Goal: Transaction & Acquisition: Purchase product/service

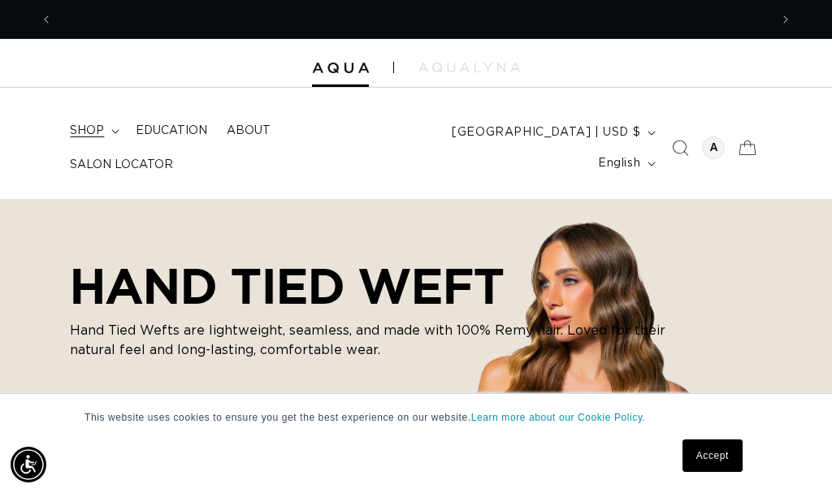
scroll to position [0, 717]
click at [93, 138] on span "shop" at bounding box center [87, 130] width 34 height 15
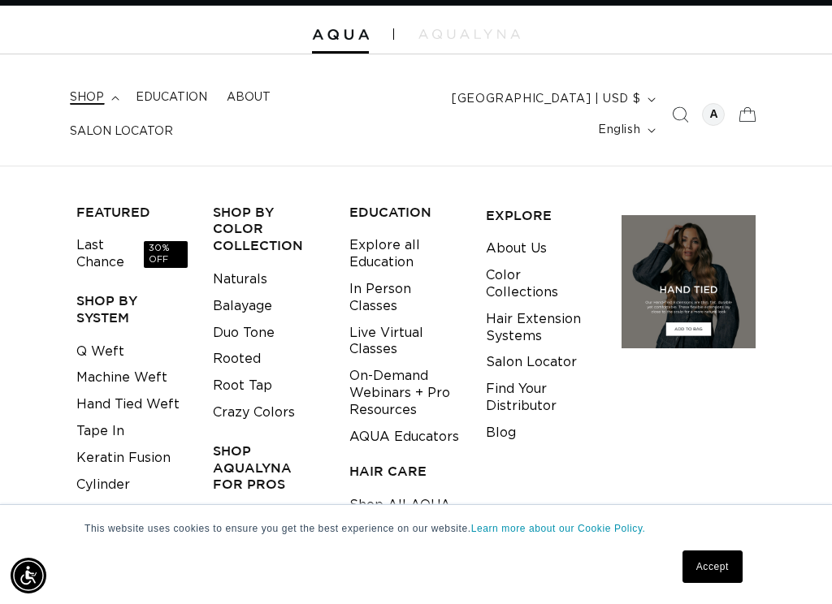
scroll to position [0, 0]
click at [97, 249] on link "Last Chance 30% OFF" at bounding box center [131, 254] width 111 height 44
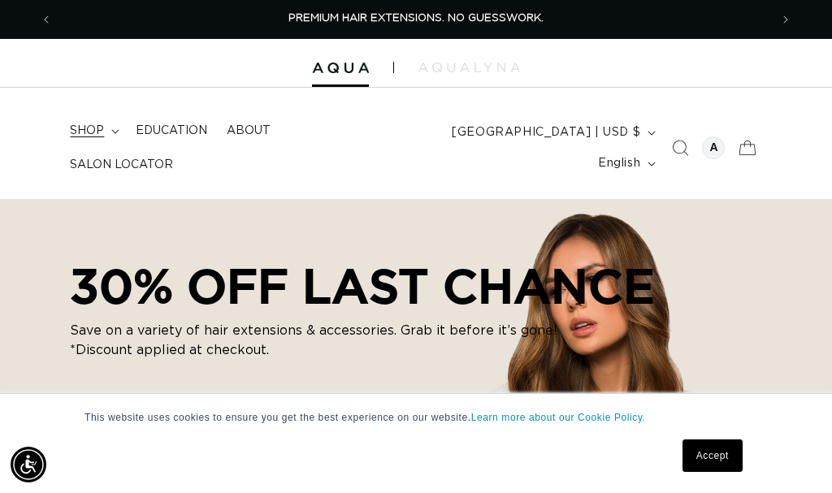
click at [89, 138] on span "shop" at bounding box center [87, 130] width 34 height 15
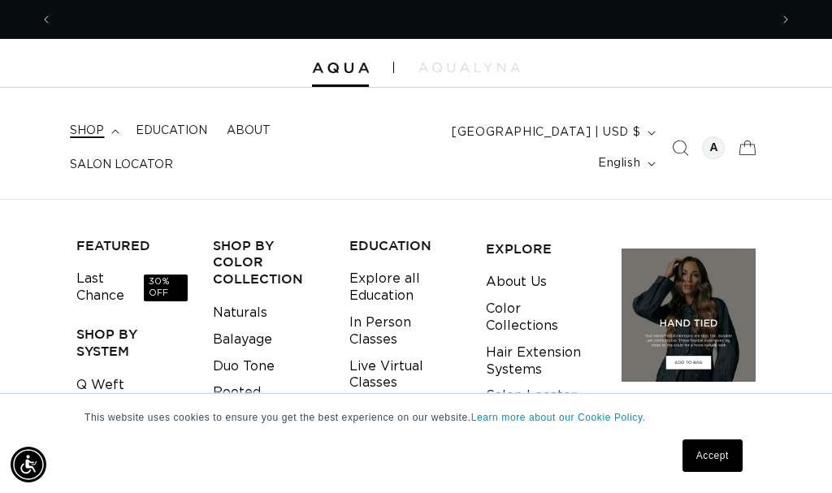
scroll to position [0, 717]
click at [108, 372] on link "Q Weft" at bounding box center [100, 385] width 48 height 27
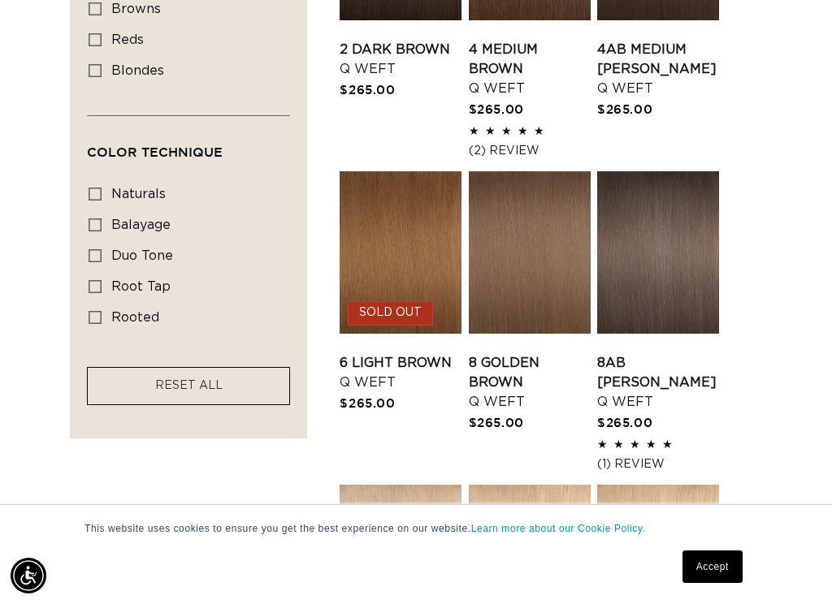
scroll to position [0, 1433]
click at [91, 249] on icon at bounding box center [95, 255] width 13 height 13
click at [91, 249] on input "duo tone duo tone (5 products)" at bounding box center [95, 255] width 13 height 13
checkbox input "true"
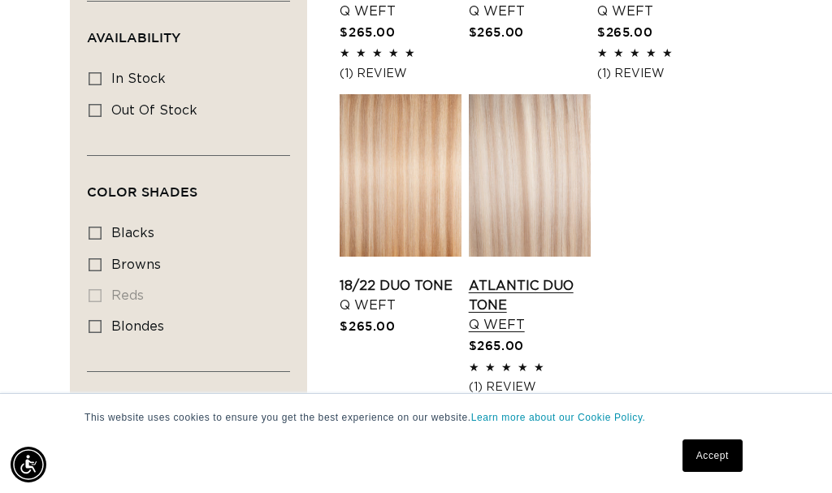
click at [532, 276] on link "Atlantic Duo Tone Q Weft" at bounding box center [530, 305] width 122 height 58
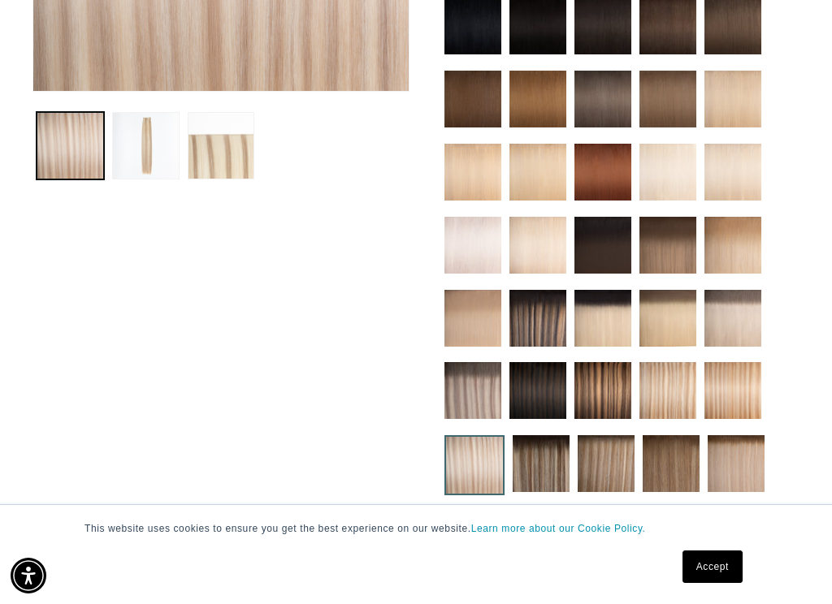
scroll to position [0, 717]
click at [476, 406] on img at bounding box center [472, 390] width 57 height 57
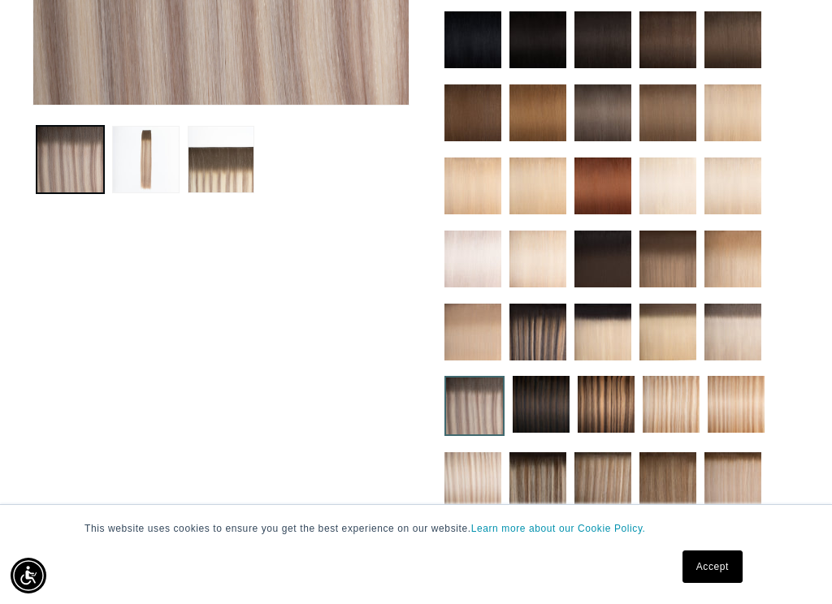
scroll to position [0, 717]
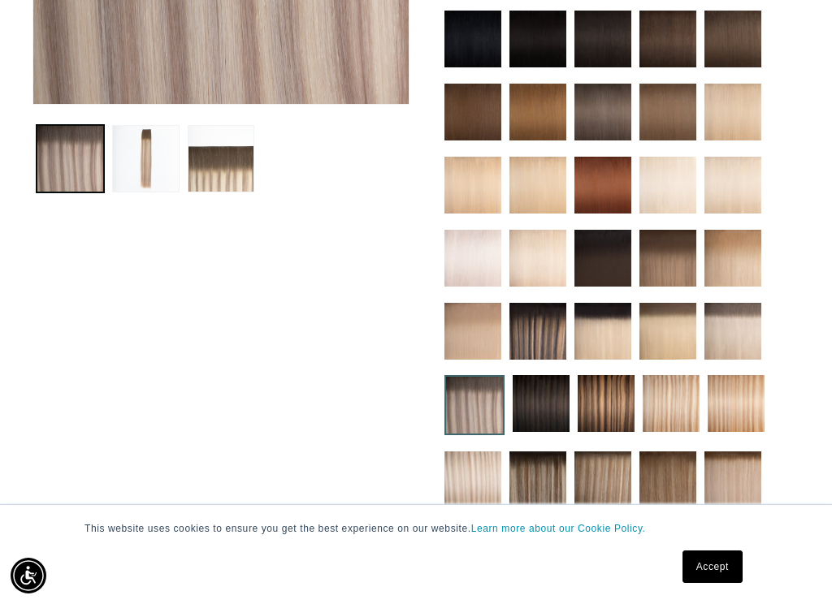
click at [547, 340] on img at bounding box center [537, 331] width 57 height 57
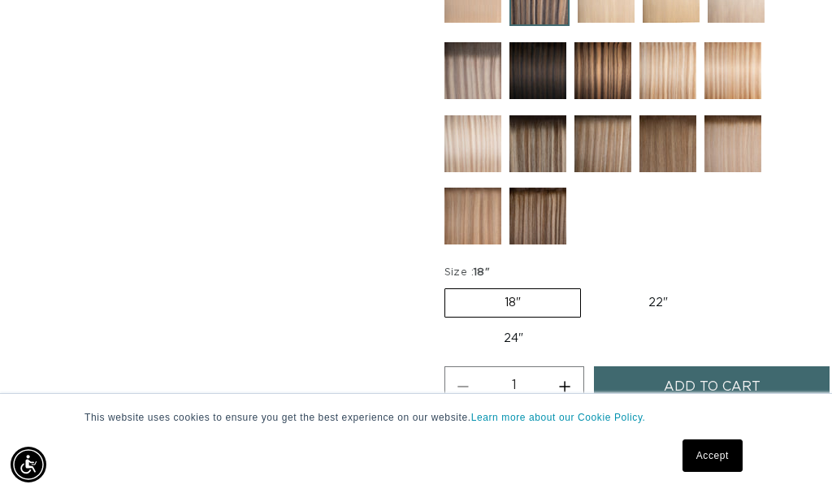
scroll to position [0, 717]
click at [459, 154] on img at bounding box center [472, 143] width 57 height 57
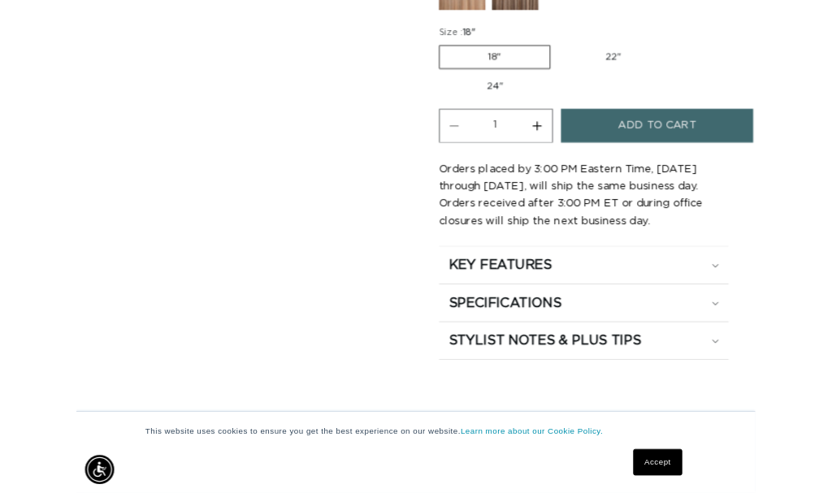
scroll to position [1090, 0]
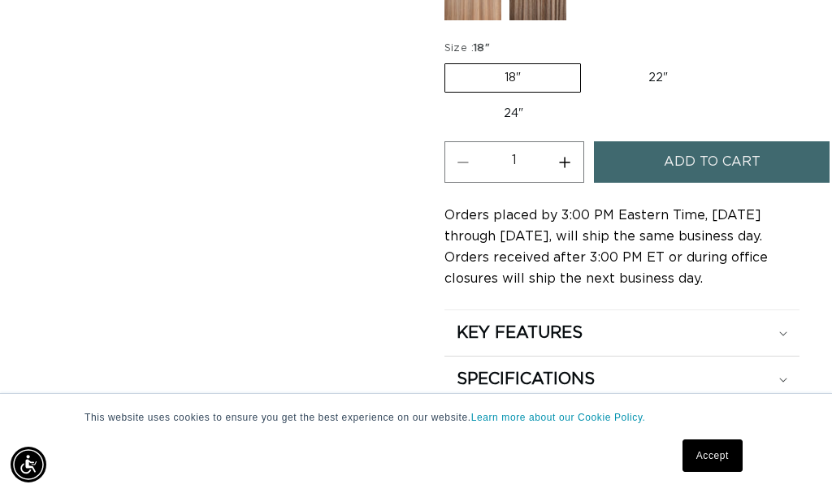
click at [718, 175] on span "Add to cart" at bounding box center [712, 161] width 97 height 41
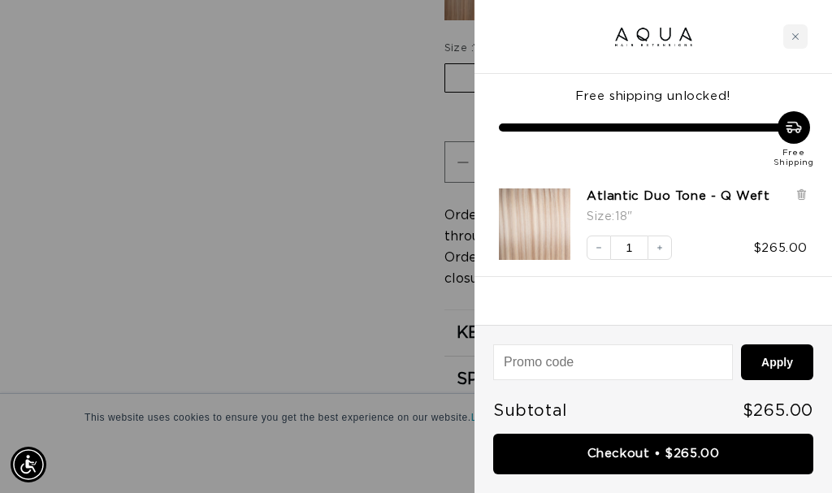
scroll to position [0, 1433]
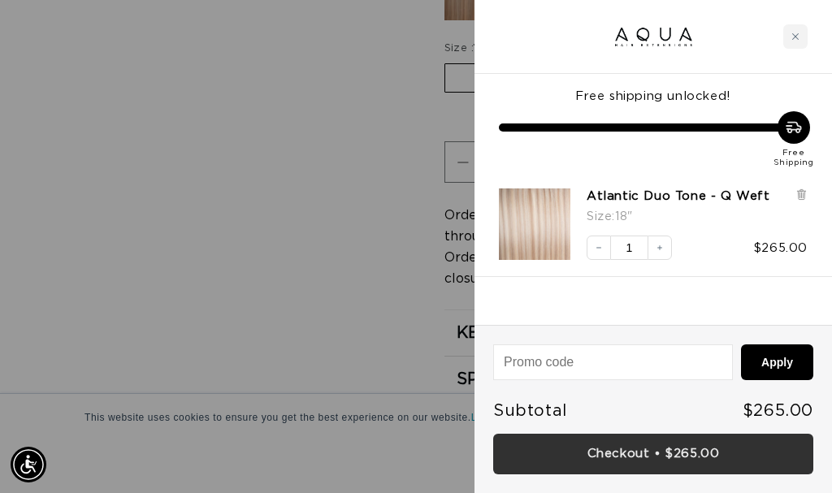
click at [635, 453] on link "Checkout • $265.00" at bounding box center [653, 454] width 320 height 41
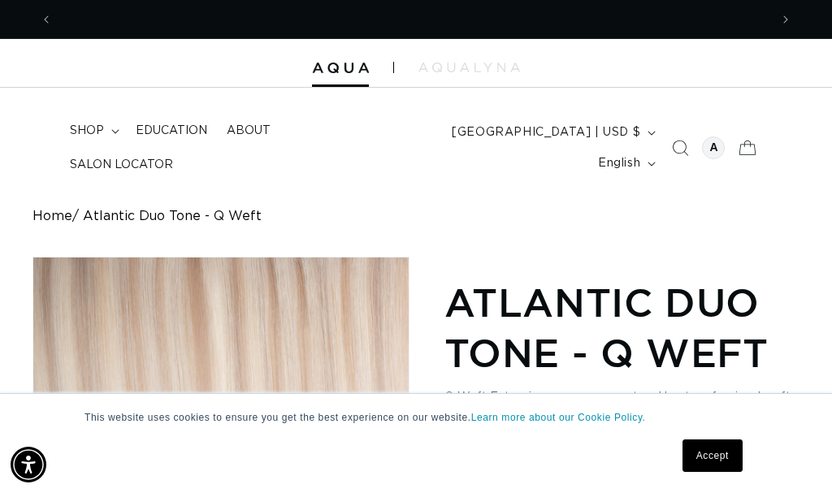
scroll to position [0, 717]
click at [623, 454] on link "Accept" at bounding box center [712, 456] width 60 height 32
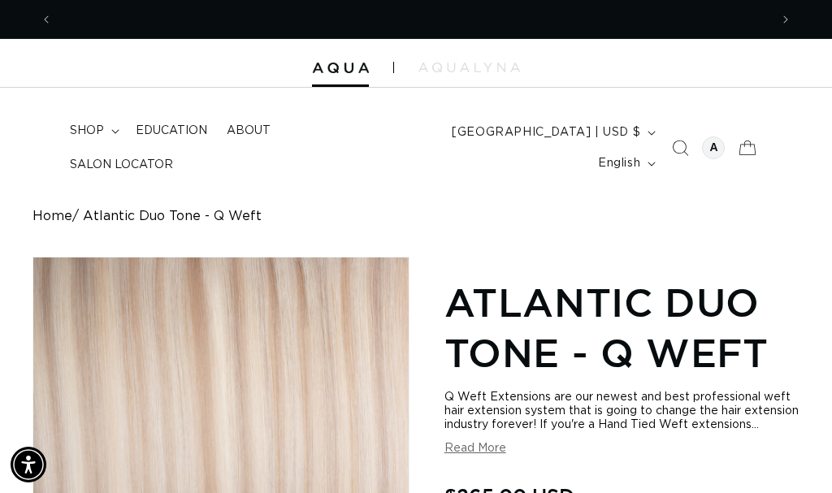
scroll to position [0, 1433]
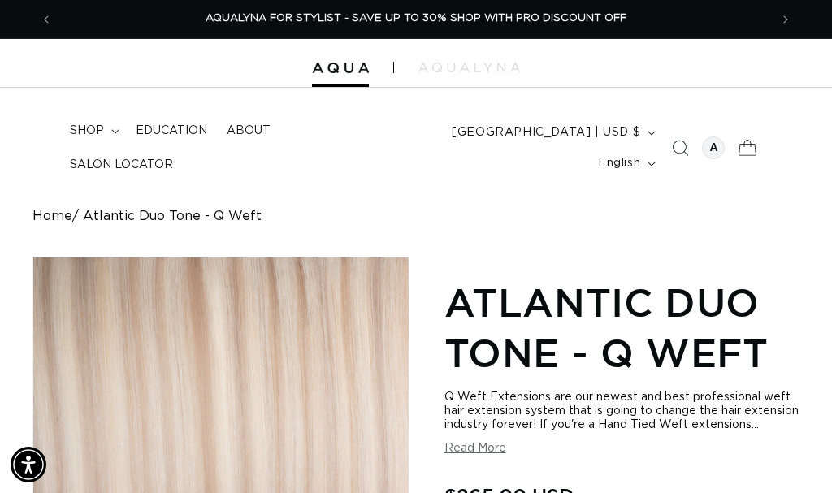
click at [623, 146] on icon at bounding box center [747, 148] width 38 height 38
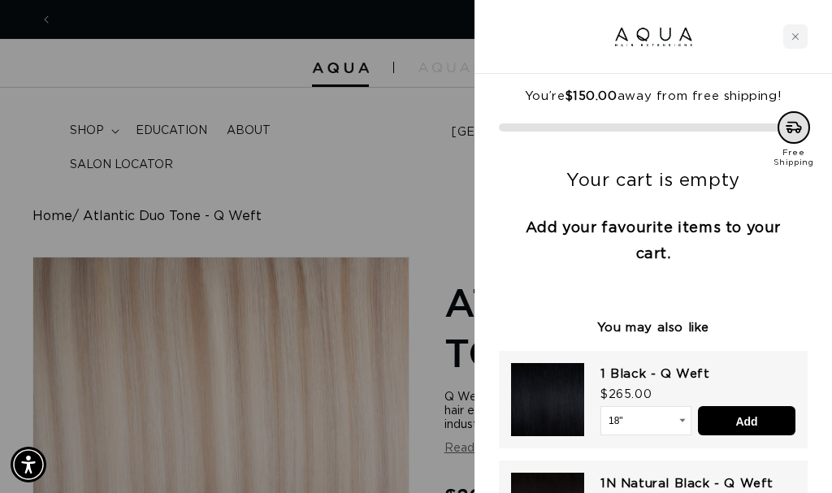
scroll to position [0, 717]
click at [623, 46] on div "Close cart" at bounding box center [795, 36] width 24 height 24
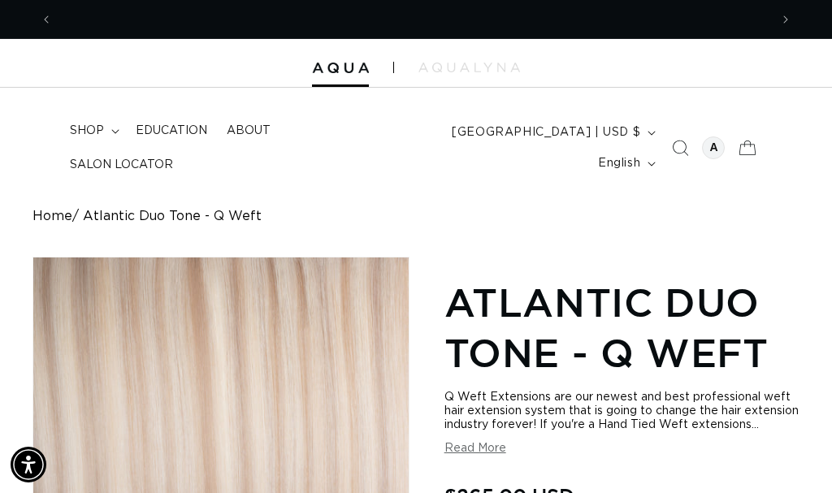
scroll to position [0, 1433]
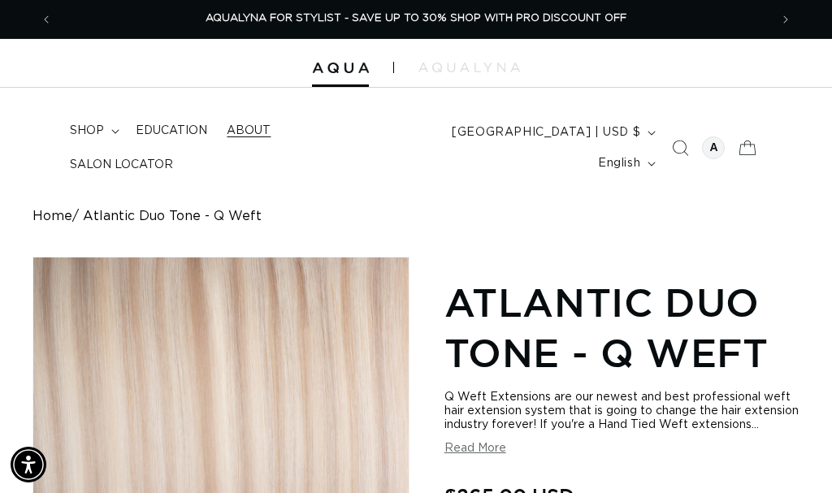
click at [245, 138] on span "About" at bounding box center [249, 130] width 44 height 15
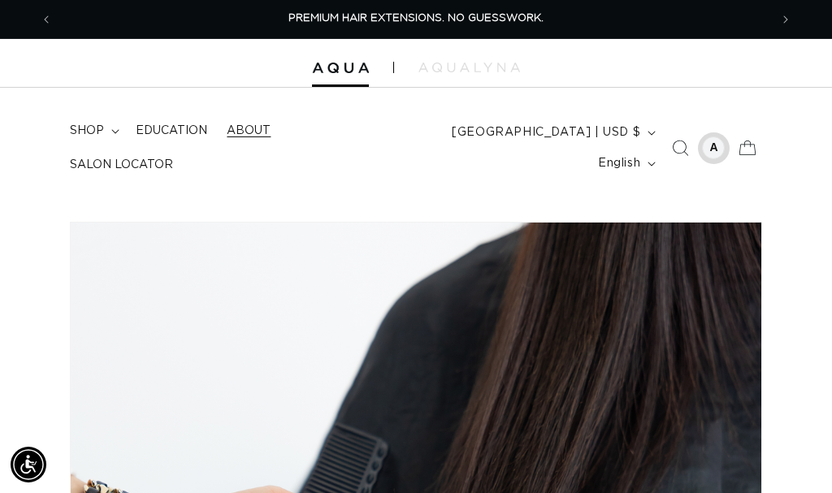
click at [714, 150] on div at bounding box center [713, 147] width 23 height 23
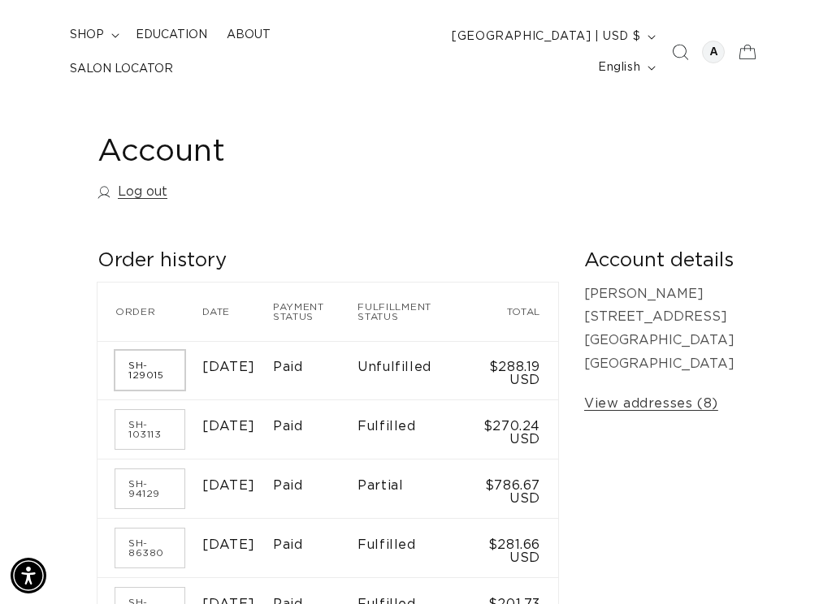
scroll to position [0, 1433]
click at [150, 363] on link "SH-129015" at bounding box center [149, 370] width 69 height 39
